Goal: Information Seeking & Learning: Learn about a topic

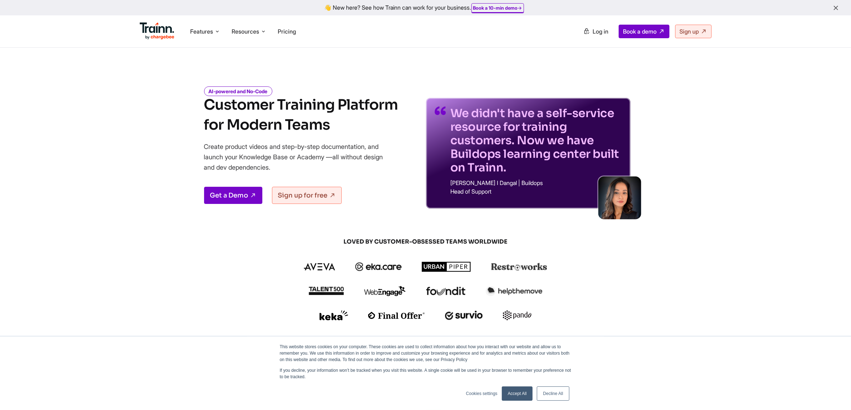
scroll to position [49, 0]
click at [299, 33] on li "Pricing" at bounding box center [287, 32] width 24 height 14
click at [294, 33] on span "Pricing" at bounding box center [287, 31] width 18 height 7
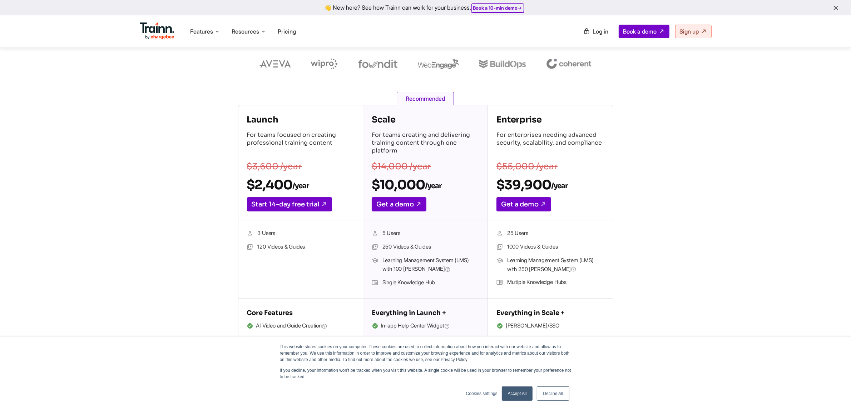
scroll to position [45, 0]
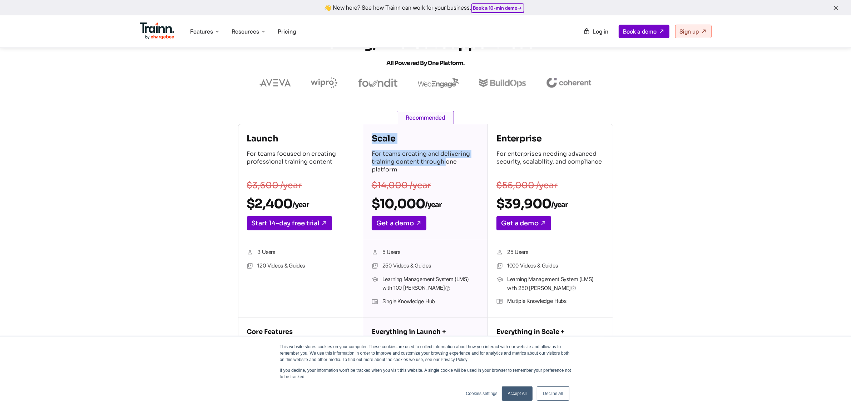
drag, startPoint x: 366, startPoint y: 139, endPoint x: 419, endPoint y: 167, distance: 59.4
type textarea "Scale For teams creating and delivering training content through one platform"
click at [419, 167] on div "Scale For teams creating and delivering training content through one platform $…" at bounding box center [425, 181] width 124 height 115
click at [419, 167] on p "For teams creating and delivering training content through one platform" at bounding box center [425, 162] width 107 height 25
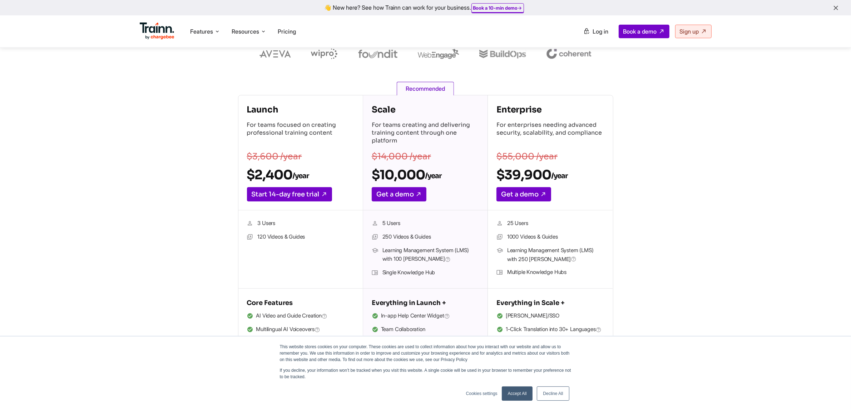
scroll to position [89, 0]
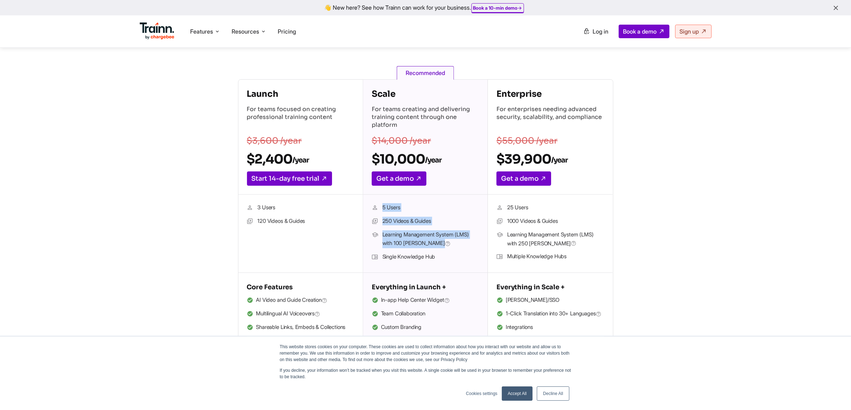
drag, startPoint x: 369, startPoint y: 205, endPoint x: 467, endPoint y: 259, distance: 112.4
click at [467, 259] on div "5 Users 250 Videos & Guides Learning Management System (LMS) with 100 [PERSON_N…" at bounding box center [425, 234] width 124 height 78
click at [472, 260] on li "Single Knowledge Hub" at bounding box center [425, 257] width 107 height 9
drag, startPoint x: 502, startPoint y: 93, endPoint x: 590, endPoint y: 276, distance: 202.9
click at [590, 276] on div "Enterprise For enterprises needing advanced security, scalability, and complian…" at bounding box center [550, 217] width 125 height 275
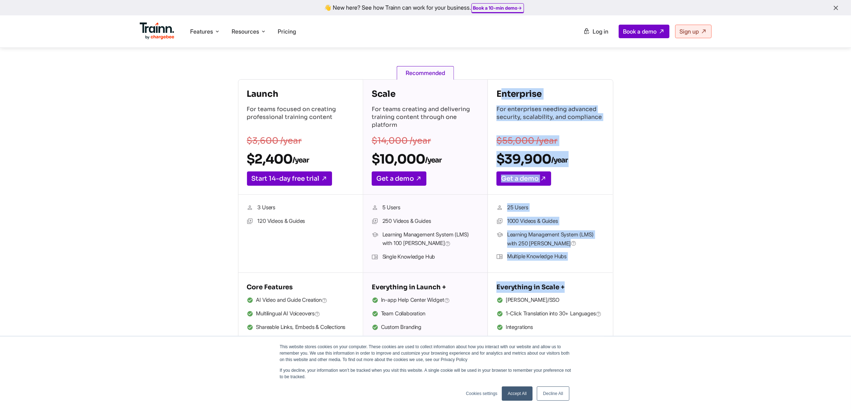
click at [590, 276] on div "Everything in Scale + [PERSON_NAME]/SSO 1-Click Translation into 30+ Languages …" at bounding box center [550, 313] width 125 height 81
drag, startPoint x: 569, startPoint y: 242, endPoint x: 502, endPoint y: 94, distance: 162.1
click at [502, 94] on div "Enterprise For enterprises needing advanced security, scalability, and complian…" at bounding box center [550, 217] width 125 height 275
click at [502, 94] on h4 "Enterprise" at bounding box center [550, 93] width 108 height 11
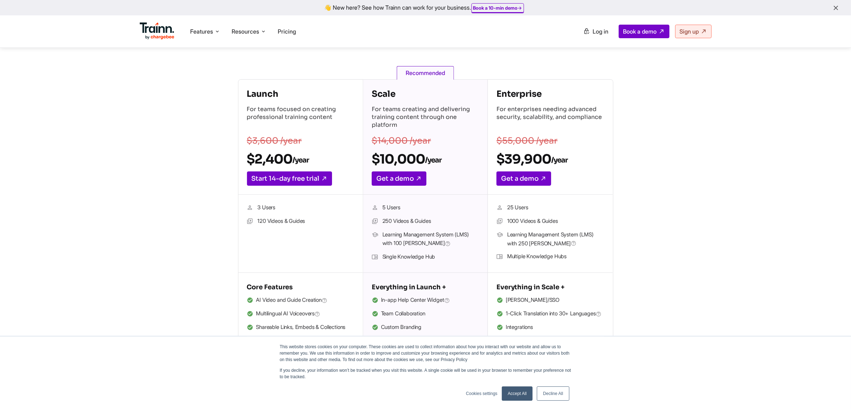
drag, startPoint x: 494, startPoint y: 95, endPoint x: 555, endPoint y: 262, distance: 177.5
click at [555, 262] on div "Enterprise For enterprises needing advanced security, scalability, and complian…" at bounding box center [550, 217] width 125 height 275
click at [555, 262] on ul "25 Users 1000 Videos & Guides Learning Management System (LMS) with 250 [PERSON…" at bounding box center [550, 233] width 108 height 61
drag, startPoint x: 571, startPoint y: 256, endPoint x: 494, endPoint y: 201, distance: 94.5
click at [495, 202] on div "25 Users 1000 Videos & Guides Learning Management System (LMS) with 250 [PERSON…" at bounding box center [550, 234] width 125 height 78
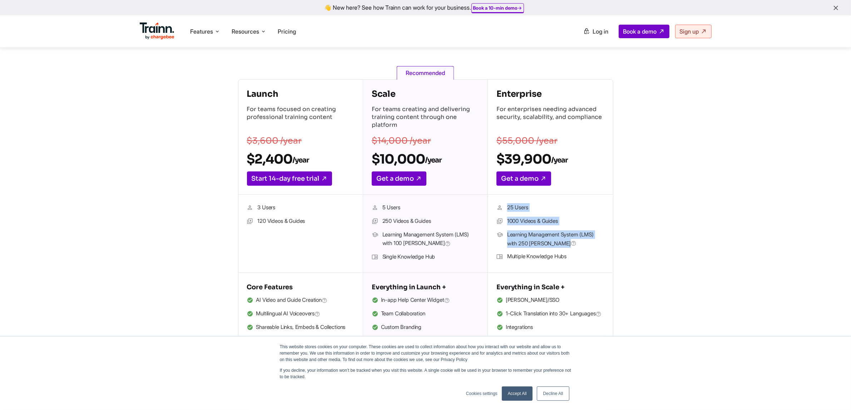
click at [494, 201] on div "25 Users 1000 Videos & Guides Learning Management System (LMS) with 250 [PERSON…" at bounding box center [550, 234] width 125 height 78
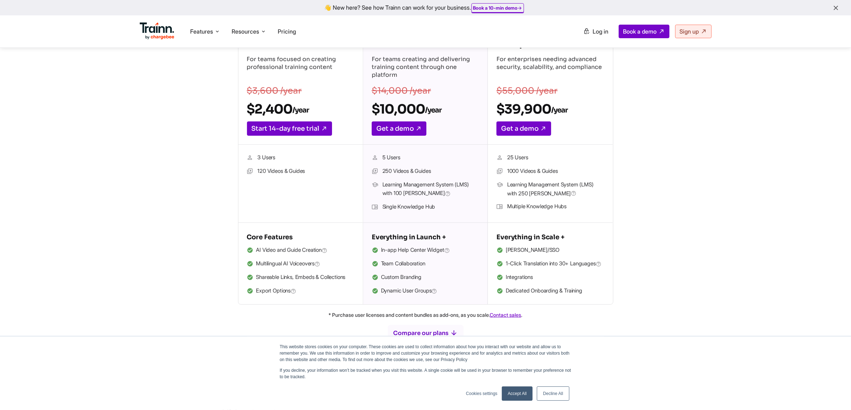
scroll to position [223, 0]
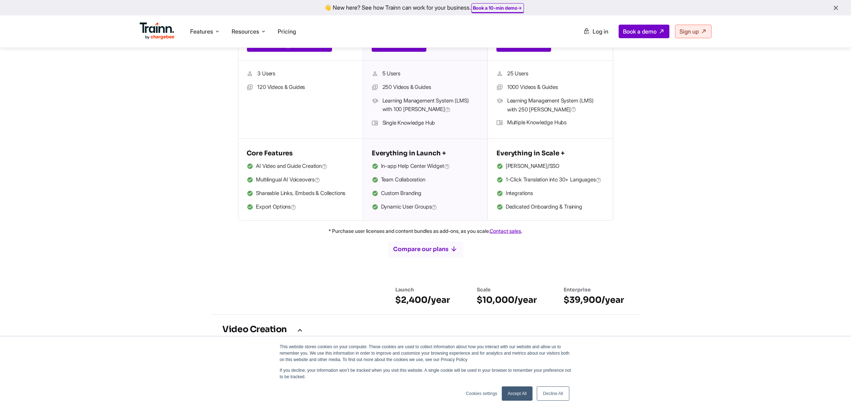
drag, startPoint x: 374, startPoint y: 158, endPoint x: 442, endPoint y: 211, distance: 86.0
click at [440, 211] on div "Everything in Launch + In-app Help Center Widget Team Collaboration Custom Bran…" at bounding box center [425, 180] width 107 height 64
click at [437, 211] on icon at bounding box center [435, 207] width 6 height 7
drag, startPoint x: 494, startPoint y: 151, endPoint x: 601, endPoint y: 220, distance: 127.3
click at [598, 220] on div "Everything in Scale + [PERSON_NAME]/SSO 1-Click Translation into 30+ Languages …" at bounding box center [550, 179] width 125 height 81
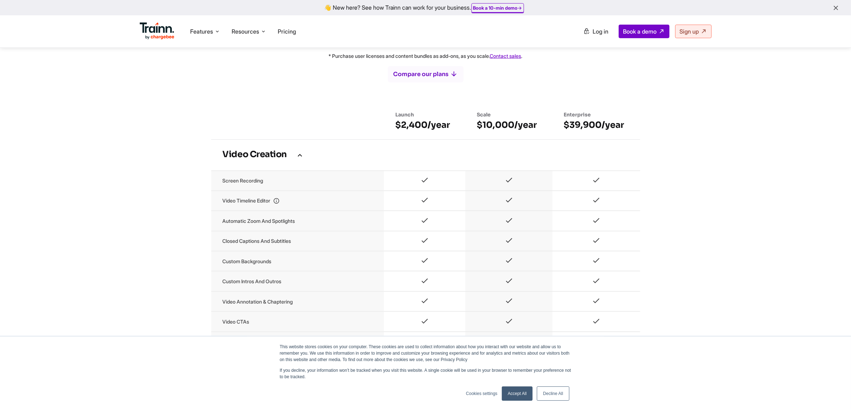
scroll to position [402, 0]
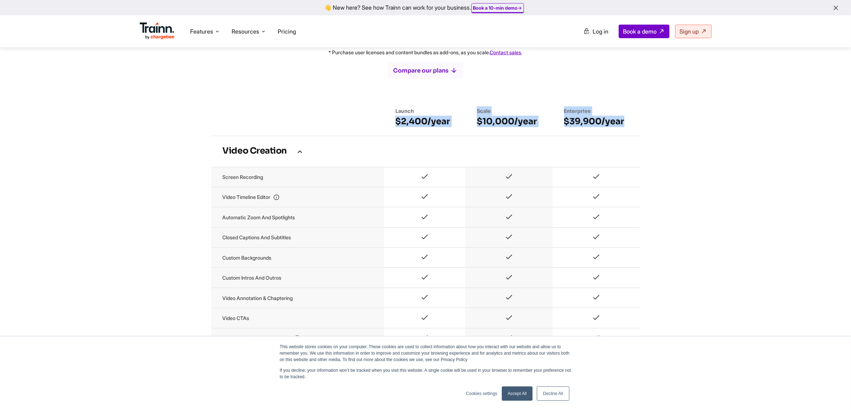
drag, startPoint x: 395, startPoint y: 132, endPoint x: 656, endPoint y: 127, distance: 260.1
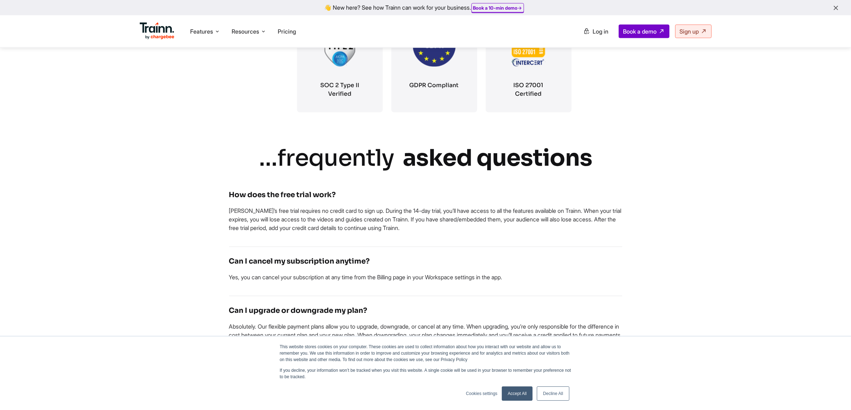
scroll to position [1340, 0]
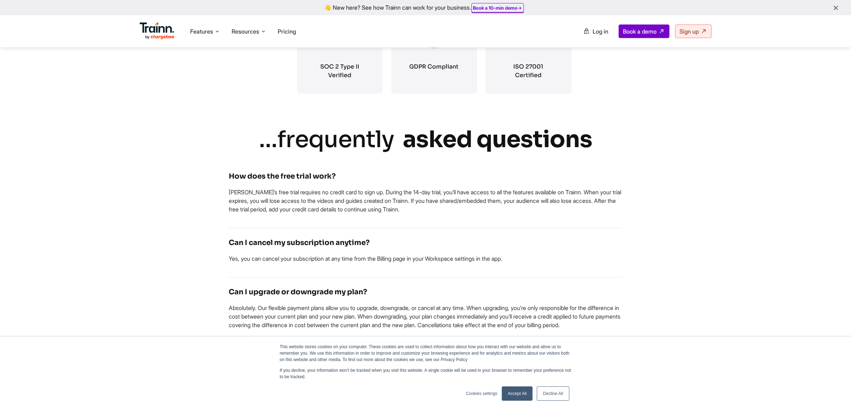
drag, startPoint x: 268, startPoint y: 148, endPoint x: 415, endPoint y: 229, distance: 168.5
click at [415, 229] on div "How does the free trial work? Trainn’s free trial requires no credit card to si…" at bounding box center [425, 195] width 393 height 66
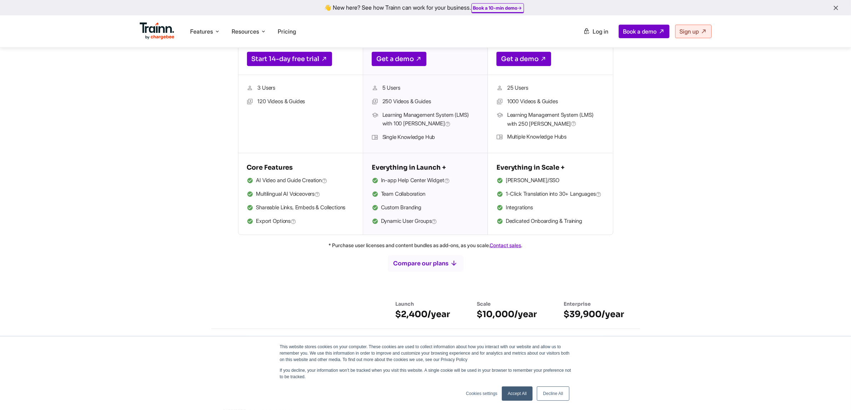
scroll to position [134, 0]
